Goal: Check status

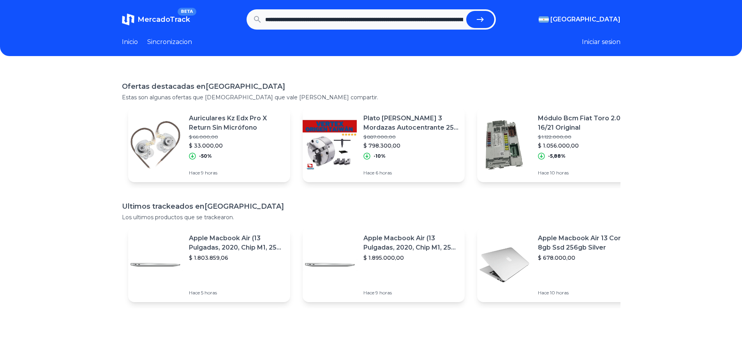
click at [485, 21] on icon "submit" at bounding box center [480, 19] width 9 height 9
type input "**********"
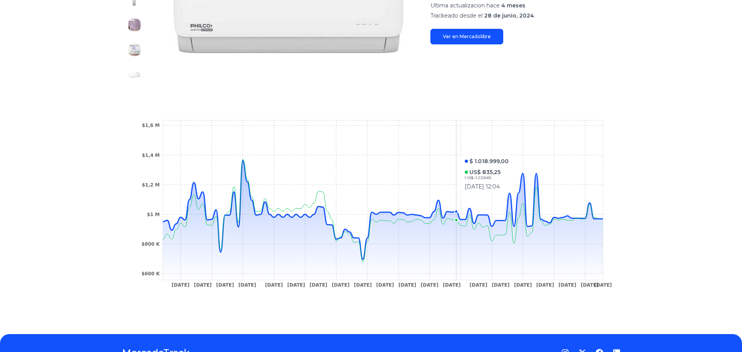
scroll to position [195, 0]
